Goal: Find specific fact: Find specific fact

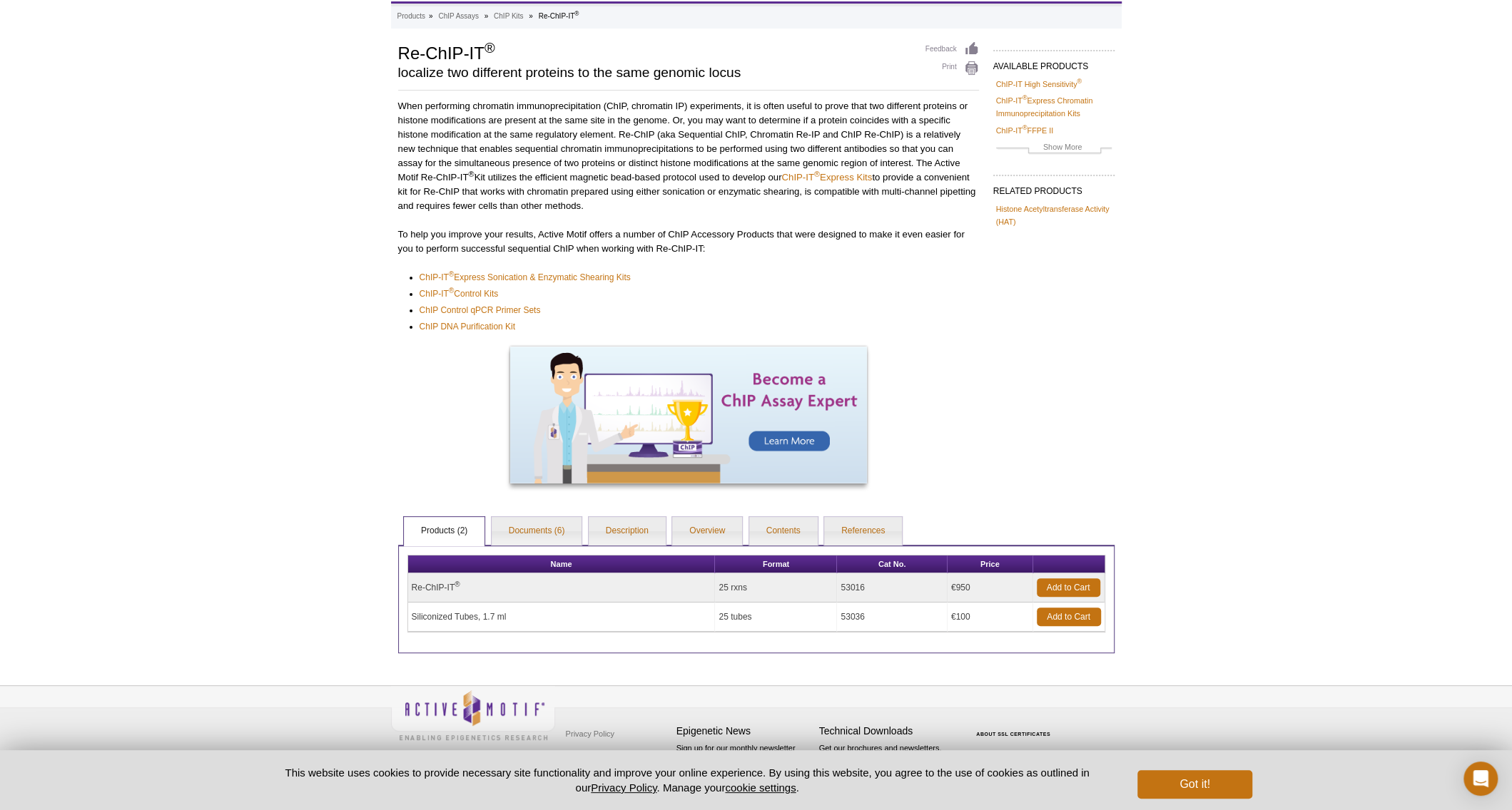
scroll to position [67, 0]
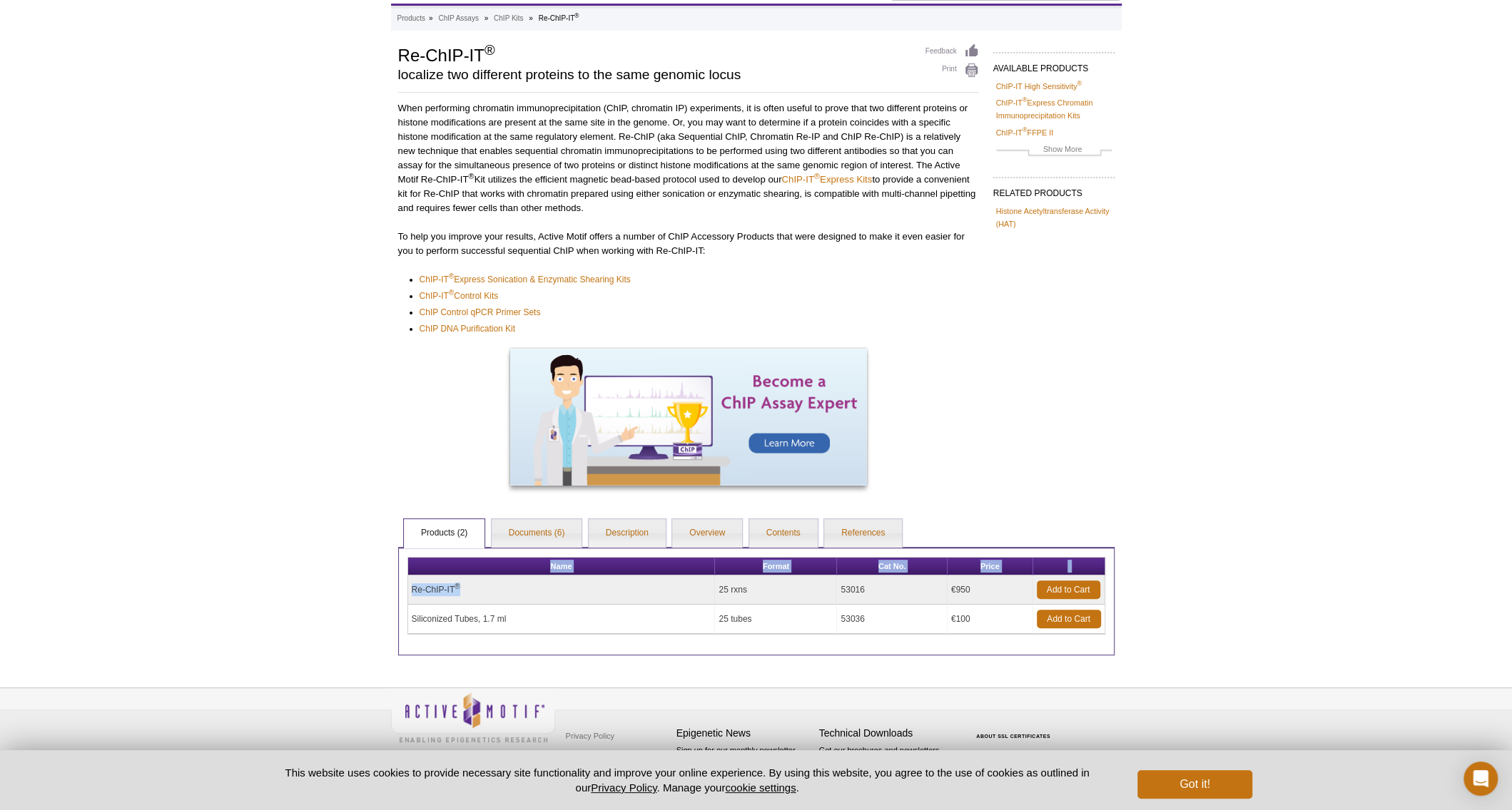
drag, startPoint x: 472, startPoint y: 589, endPoint x: 406, endPoint y: 586, distance: 66.1
click at [406, 586] on div "Name Format Cat No. Price Re-ChIP-IT ® 25 rxns 53016 €950 Add to Cart Siliconiz…" at bounding box center [756, 601] width 717 height 110
copy div "Name Format Cat No. Price Re-ChIP-IT ®"
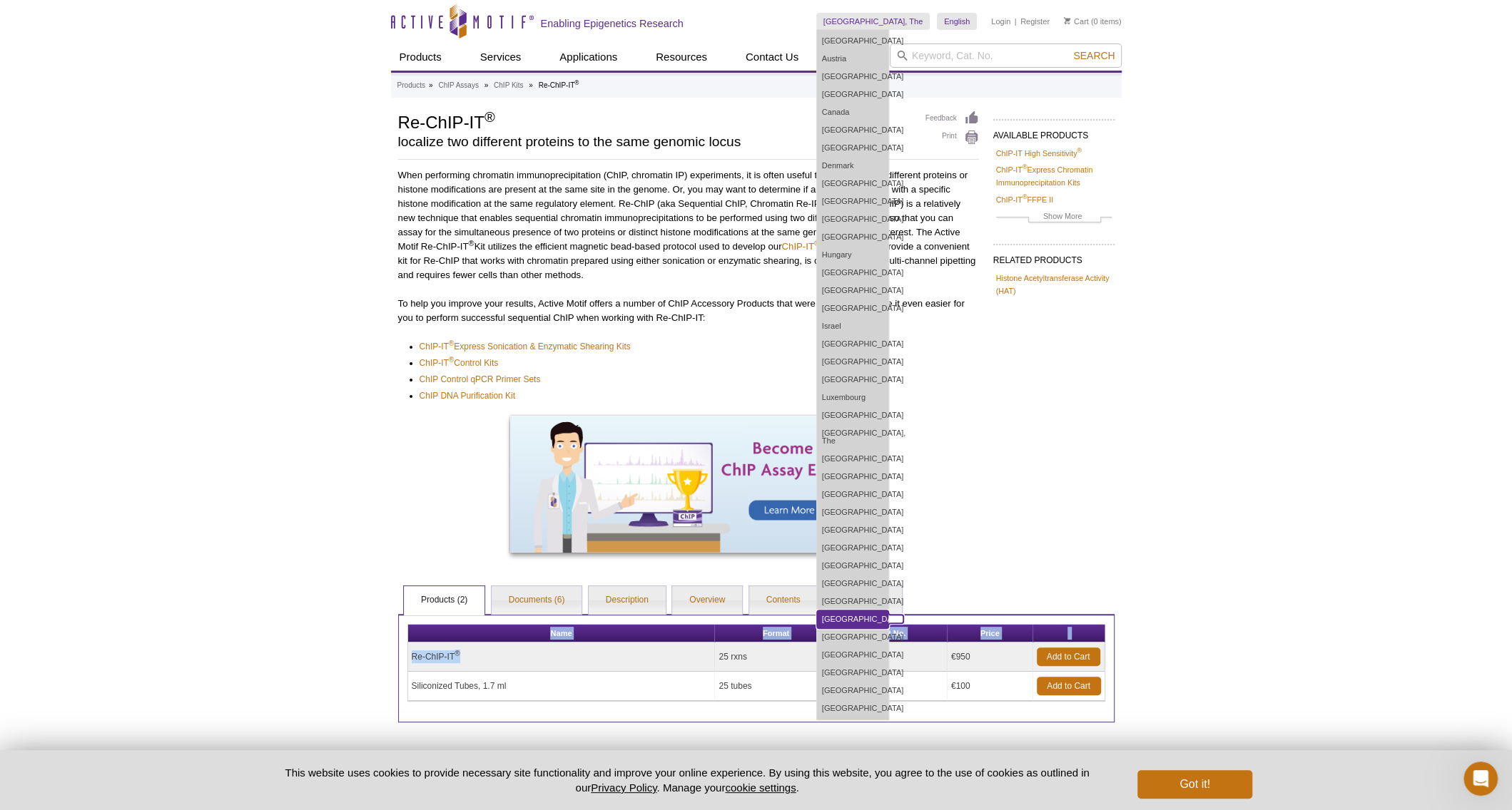
click at [873, 610] on link "[GEOGRAPHIC_DATA]" at bounding box center [852, 619] width 71 height 18
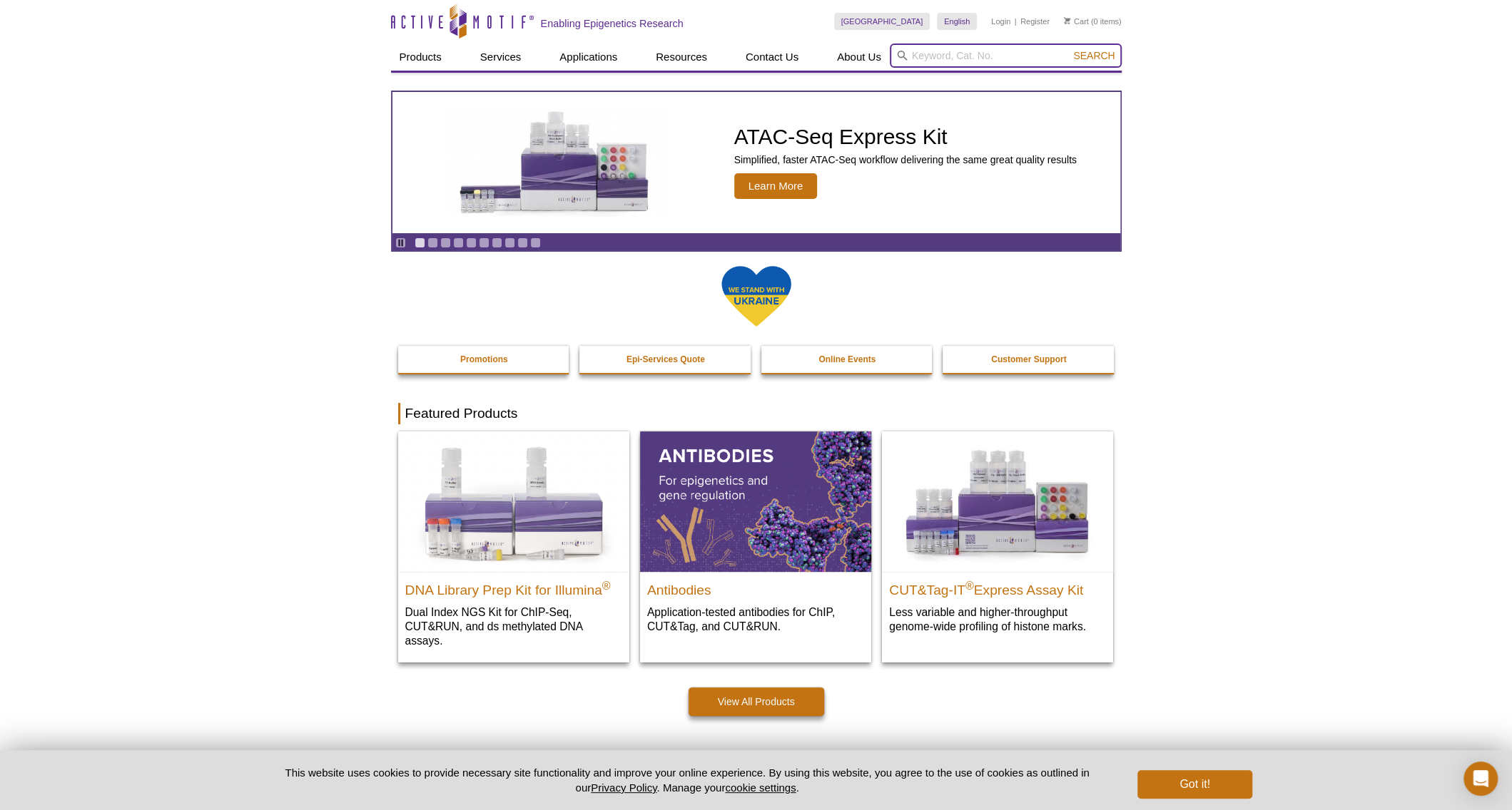
click at [927, 56] on input "search" at bounding box center [1005, 55] width 232 height 24
type input "53016"
click at [1069, 49] on button "Search" at bounding box center [1094, 55] width 50 height 13
